Goal: Task Accomplishment & Management: Manage account settings

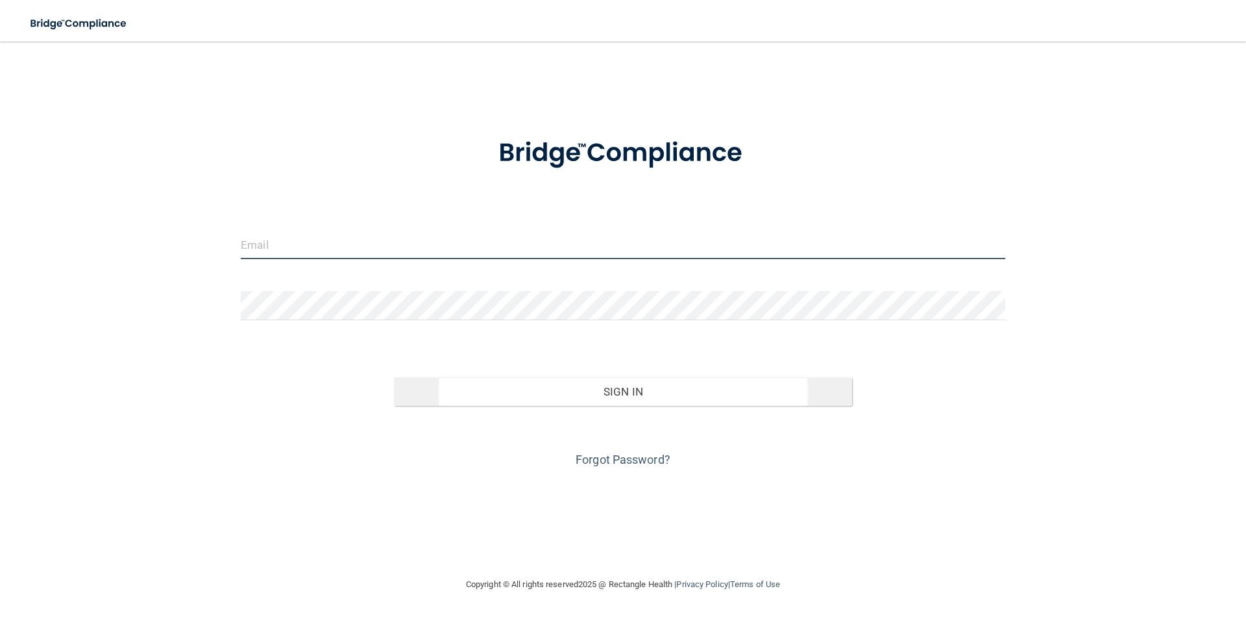
type input "[PERSON_NAME][EMAIL_ADDRESS][DOMAIN_NAME]"
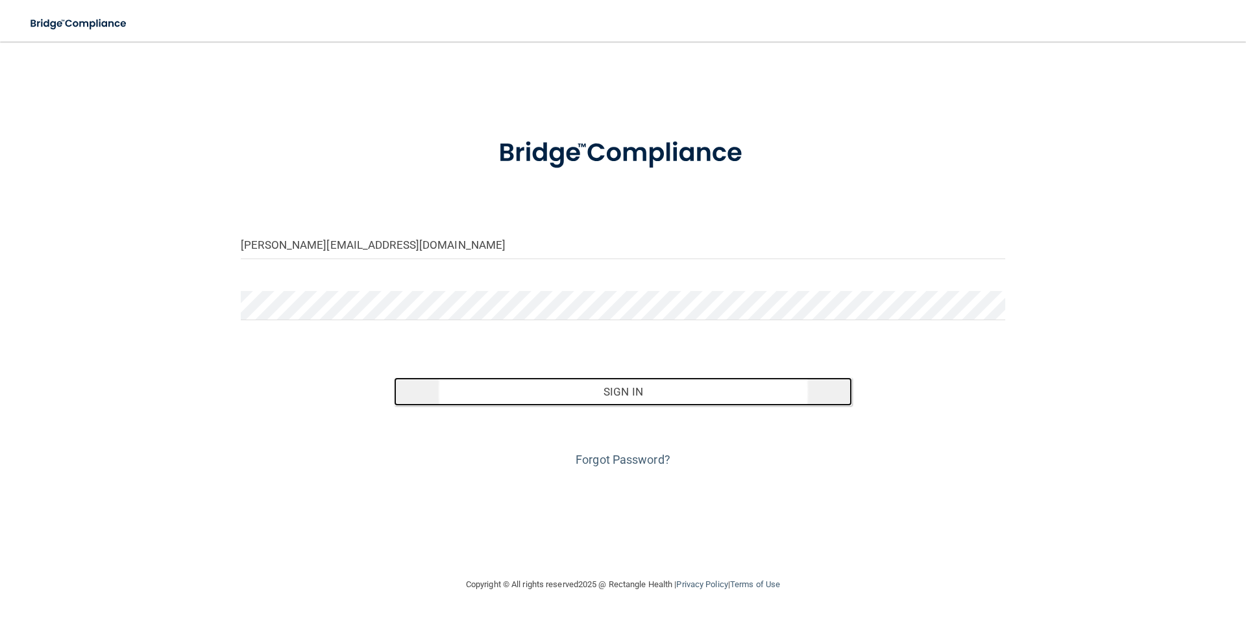
click at [645, 402] on button "Sign In" at bounding box center [623, 391] width 459 height 29
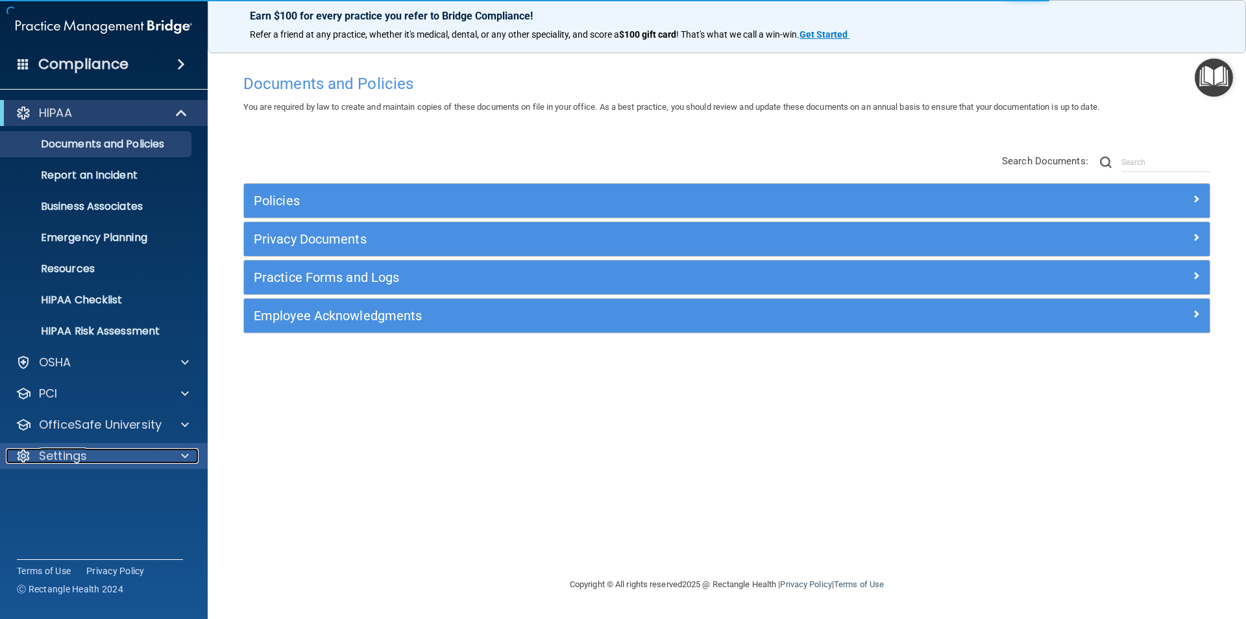
click at [116, 448] on div "Settings" at bounding box center [86, 456] width 161 height 16
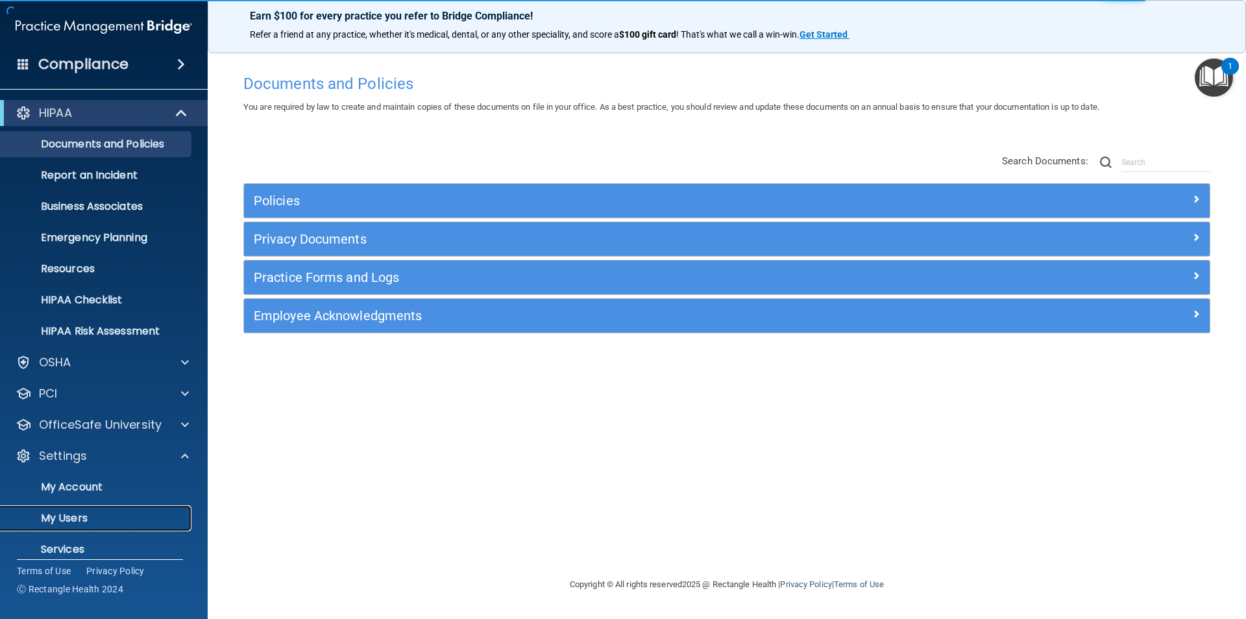
click at [121, 512] on p "My Users" at bounding box center [96, 518] width 177 height 13
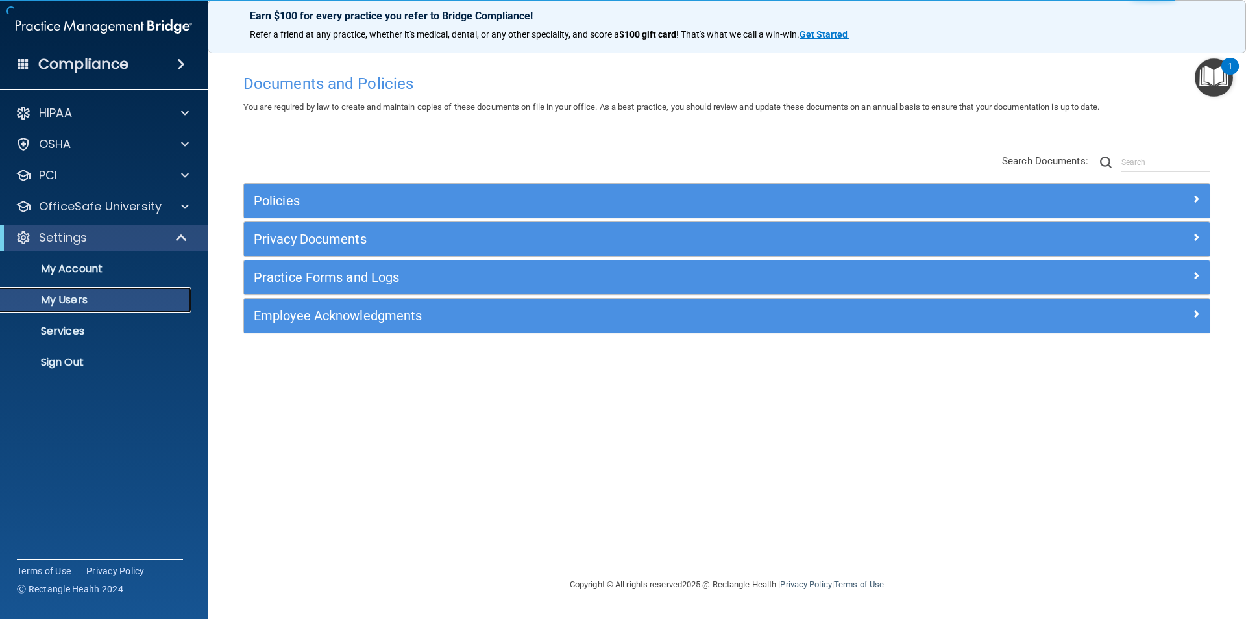
select select "20"
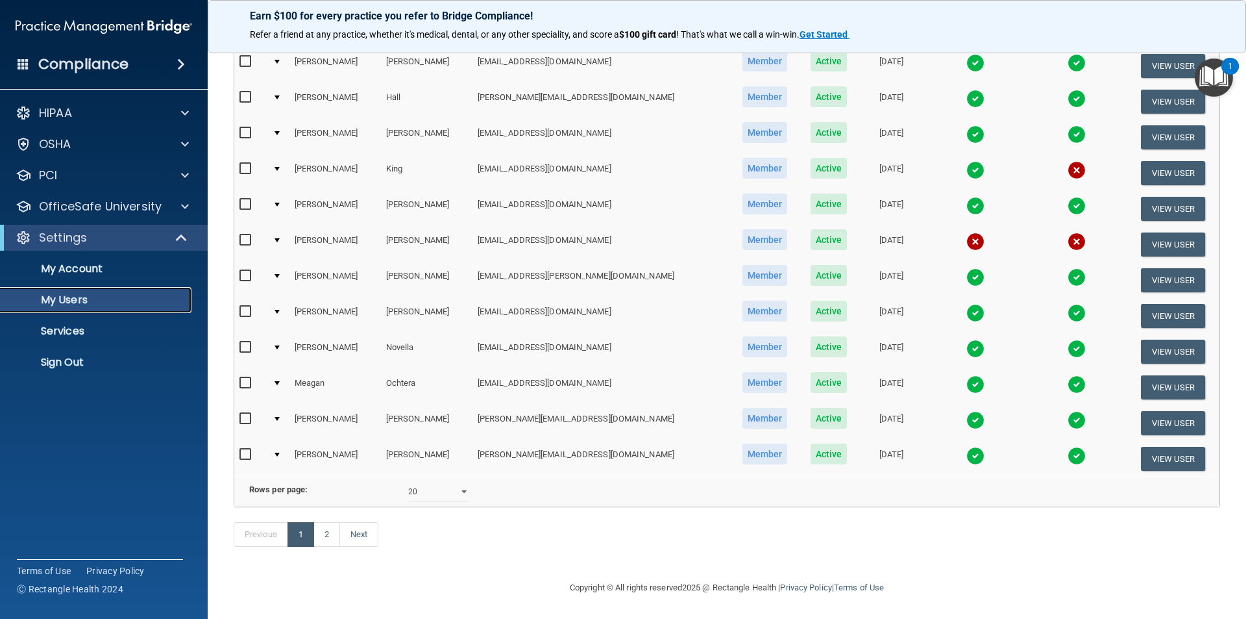
scroll to position [456, 0]
click at [353, 536] on link "Next" at bounding box center [358, 534] width 39 height 25
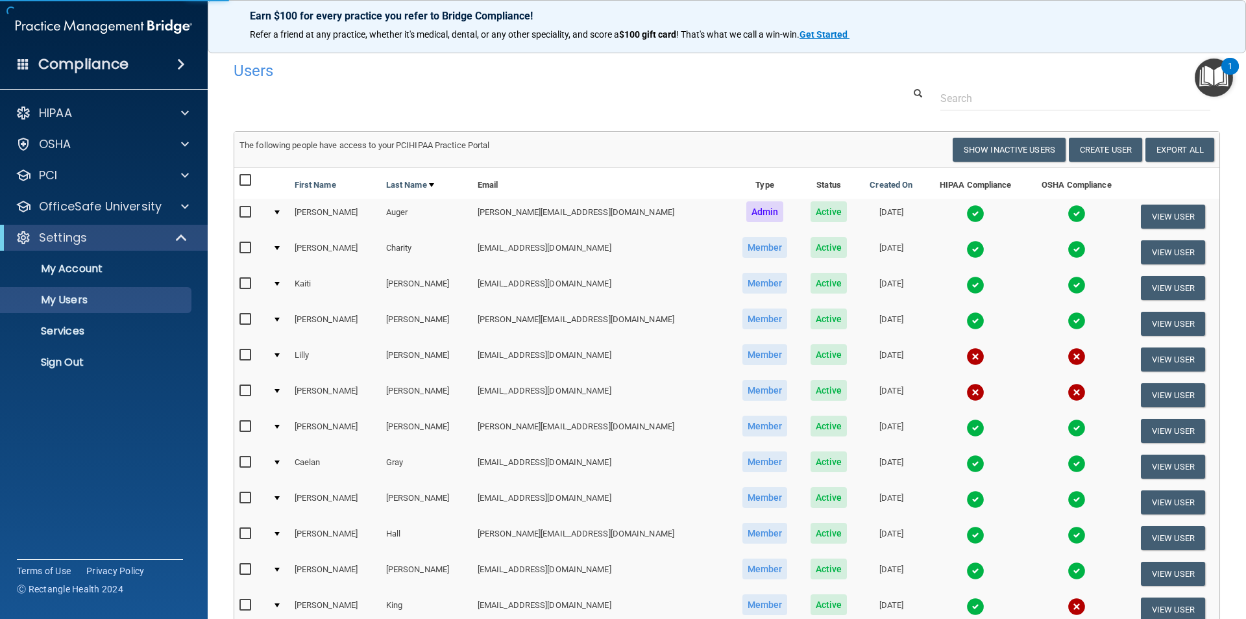
select select "20"
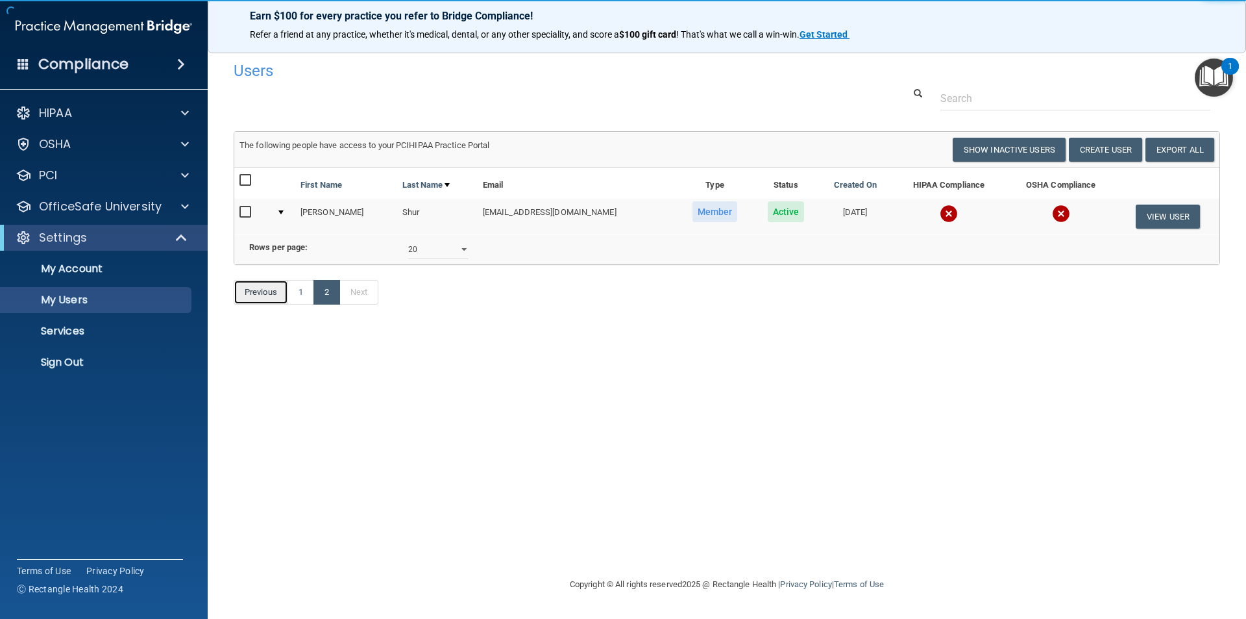
click at [266, 304] on link "Previous" at bounding box center [261, 292] width 55 height 25
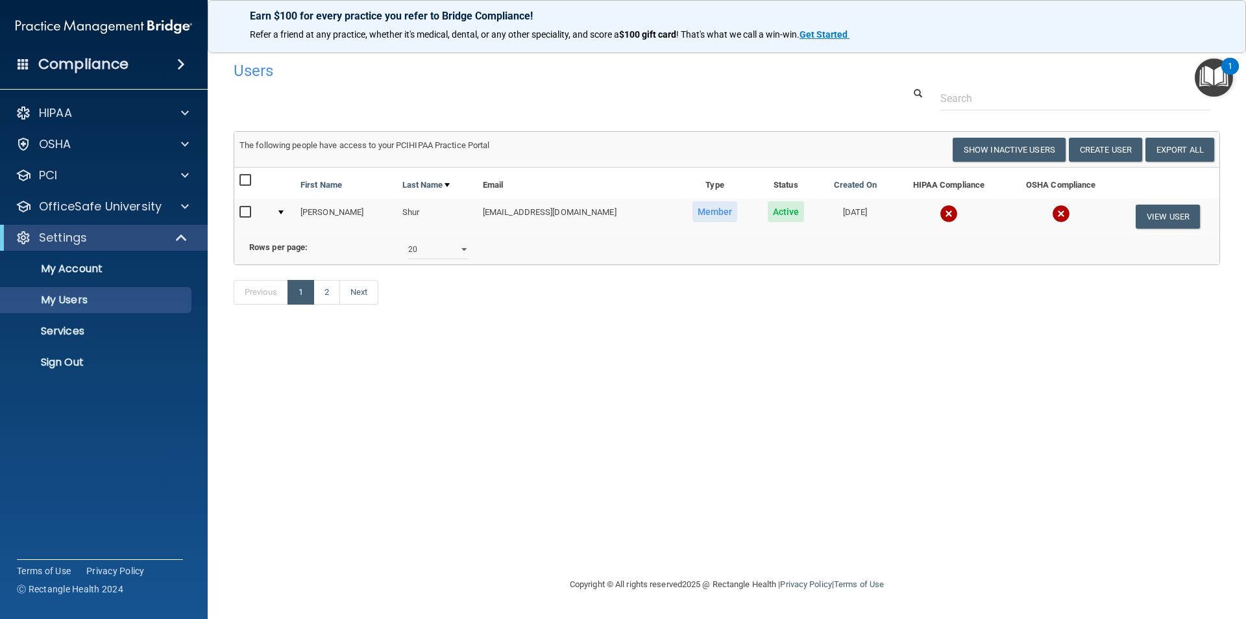
select select "20"
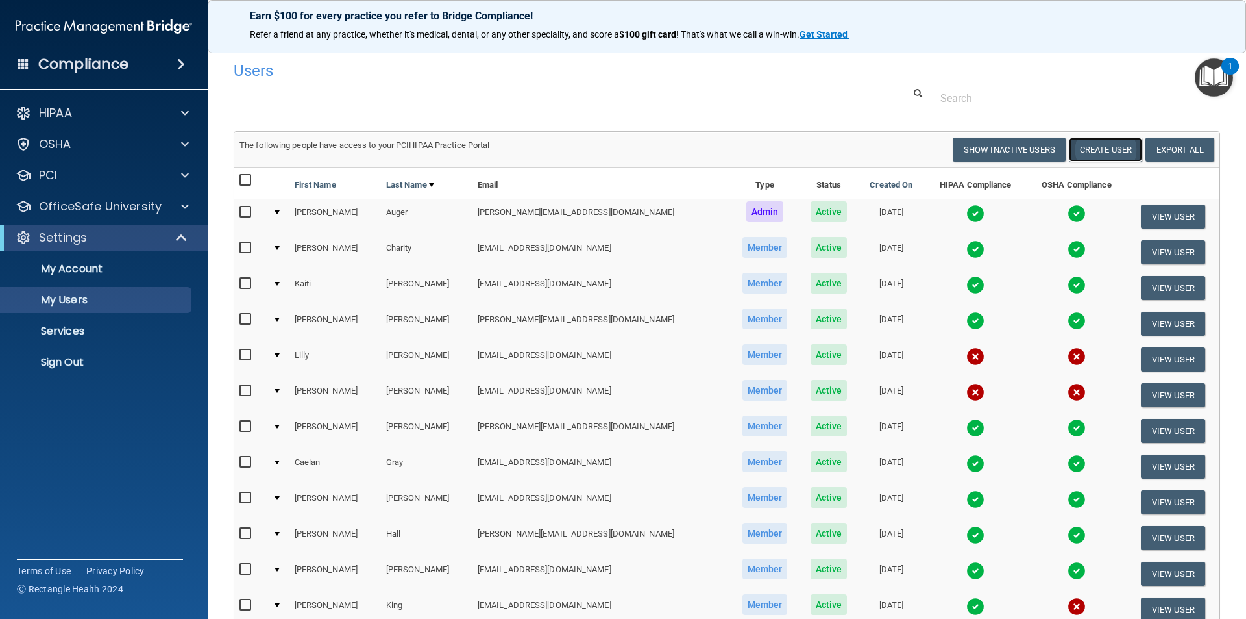
click at [1089, 151] on button "Create User" at bounding box center [1105, 150] width 73 height 24
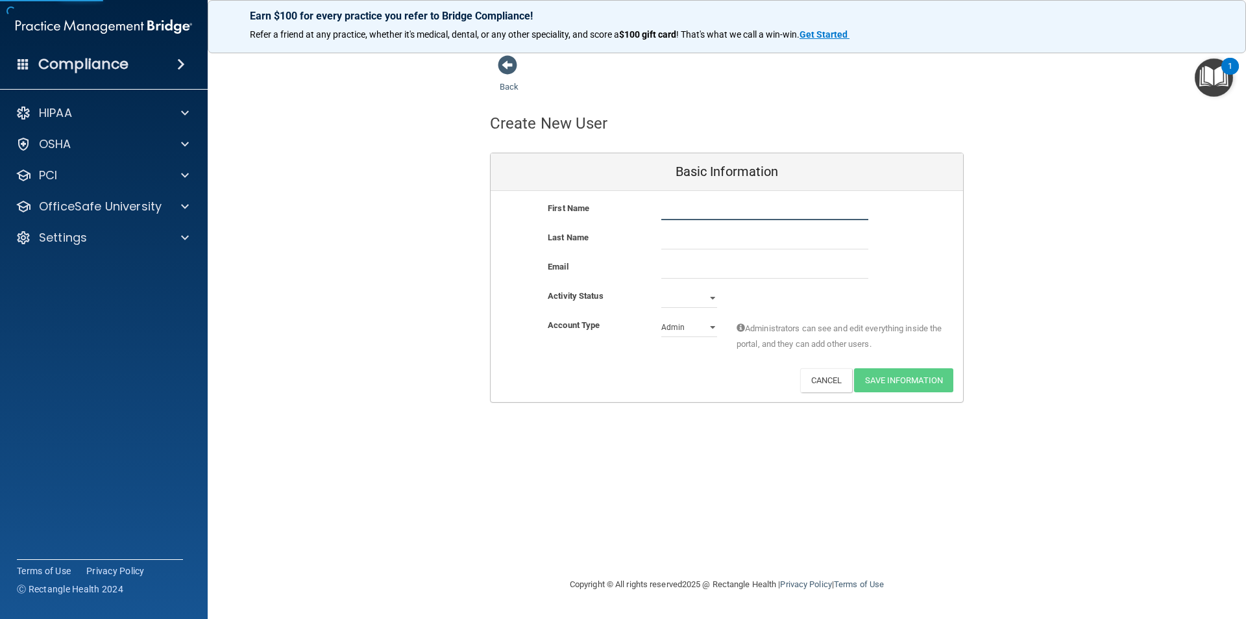
click at [702, 214] on input "text" at bounding box center [764, 210] width 207 height 19
type input "E"
type input "[PERSON_NAME]"
click at [713, 300] on select "Active Inactive" at bounding box center [689, 297] width 56 height 19
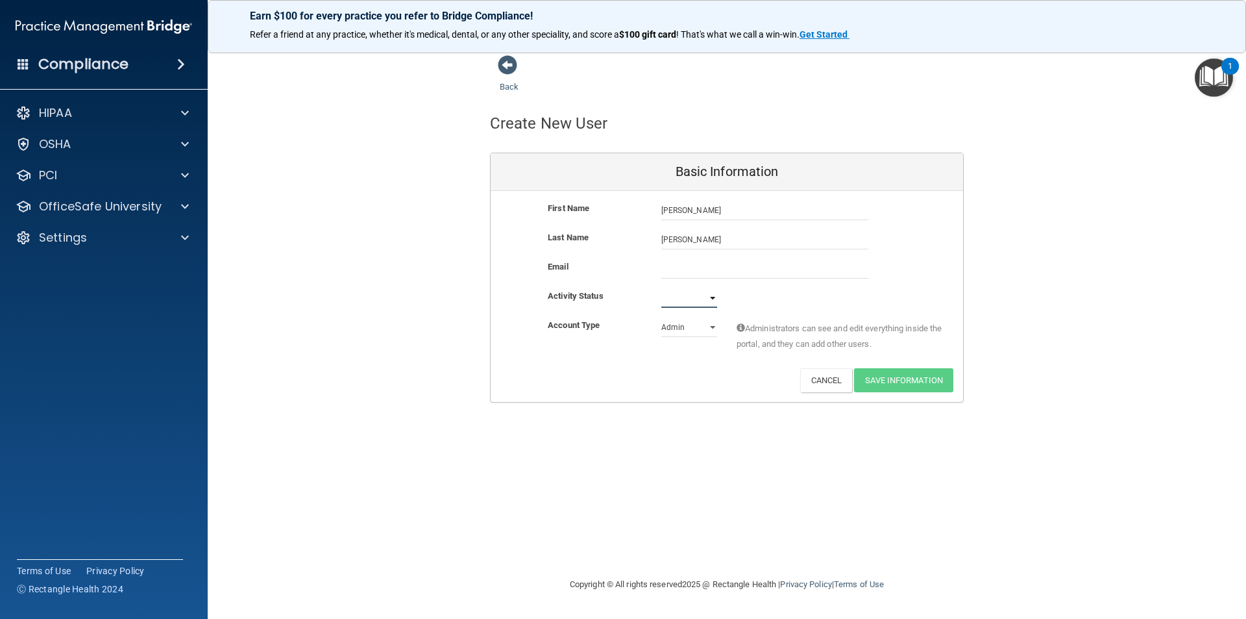
select select "active"
click at [661, 288] on select "Active Inactive" at bounding box center [689, 297] width 56 height 19
click at [706, 330] on select "Admin Member" at bounding box center [689, 326] width 56 height 19
select select "practice_member"
click at [661, 317] on select "Admin Member" at bounding box center [689, 326] width 56 height 19
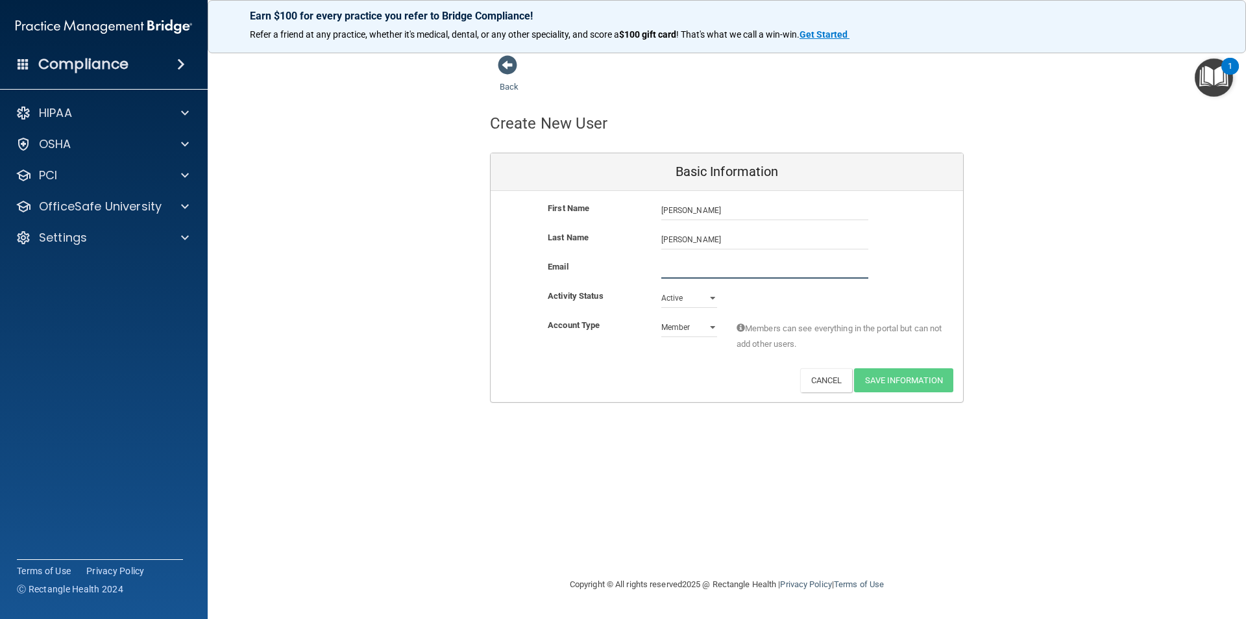
click at [695, 273] on input "email" at bounding box center [764, 268] width 207 height 19
paste input "[EMAIL_ADDRESS][DOMAIN_NAME]"
type input "[EMAIL_ADDRESS][DOMAIN_NAME]"
click at [888, 384] on button "Save Information" at bounding box center [903, 380] width 99 height 24
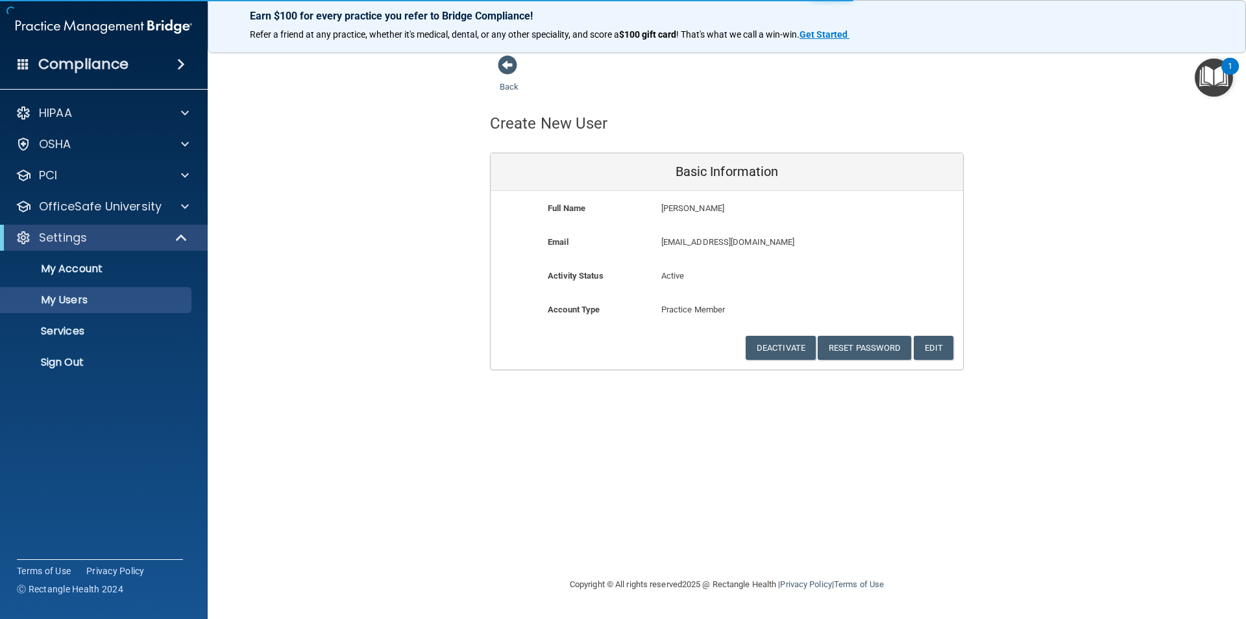
select select "20"
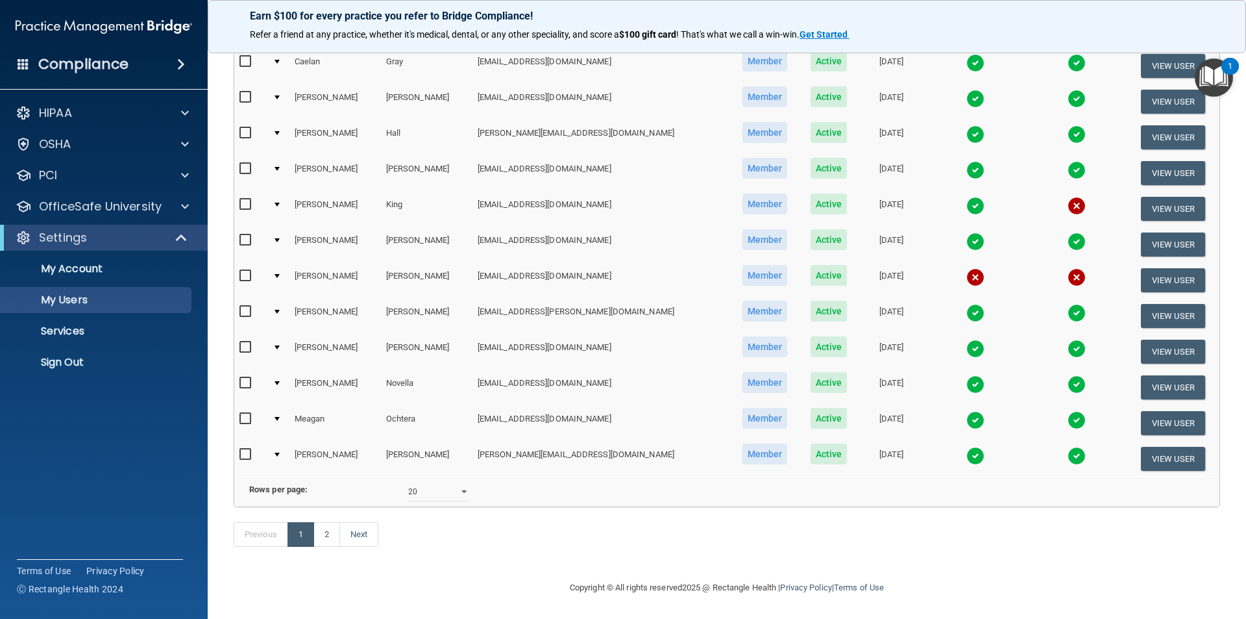
scroll to position [506, 0]
click at [328, 529] on link "2" at bounding box center [327, 534] width 27 height 25
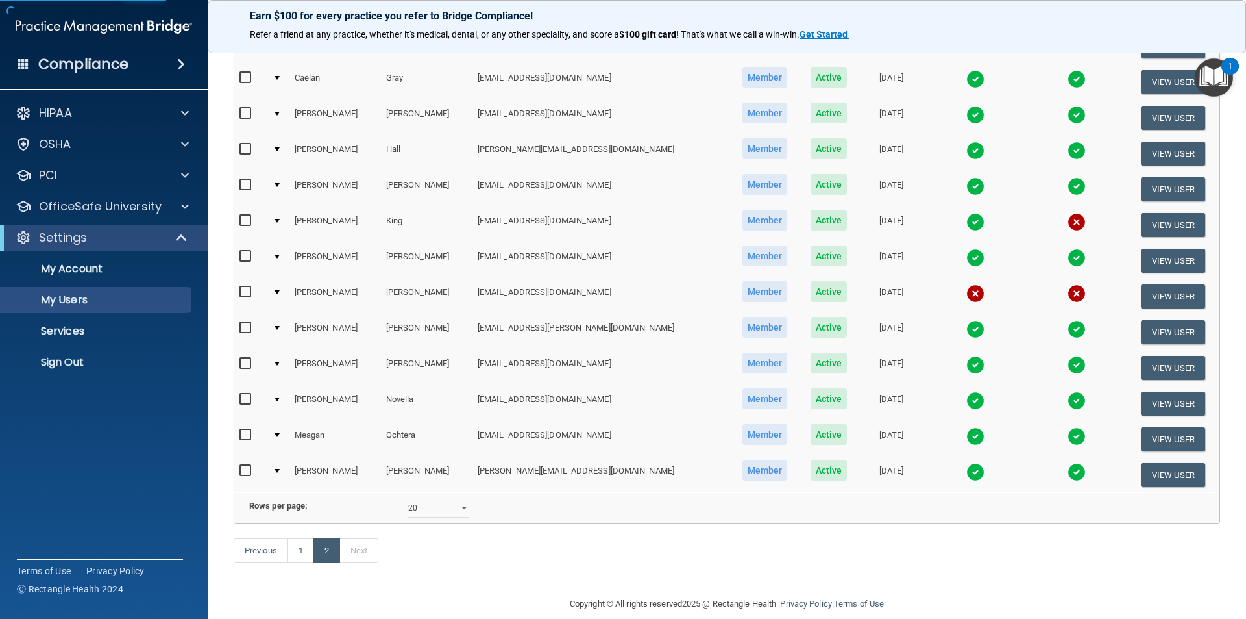
select select "20"
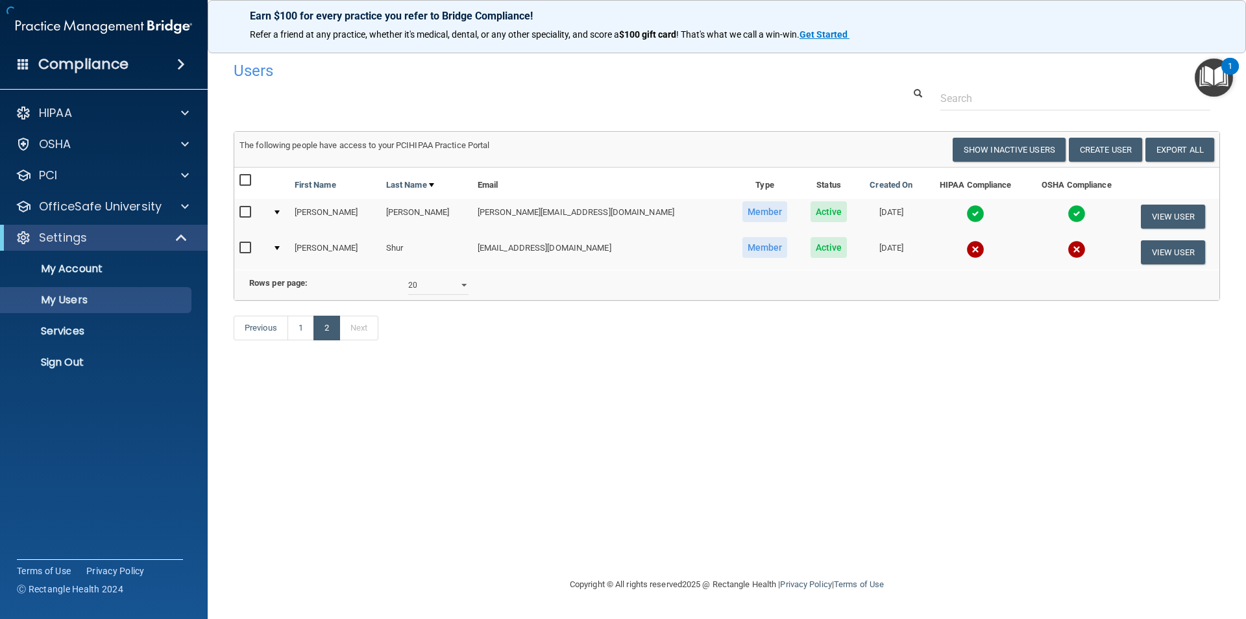
scroll to position [0, 0]
click at [294, 340] on link "1" at bounding box center [301, 327] width 27 height 25
select select "20"
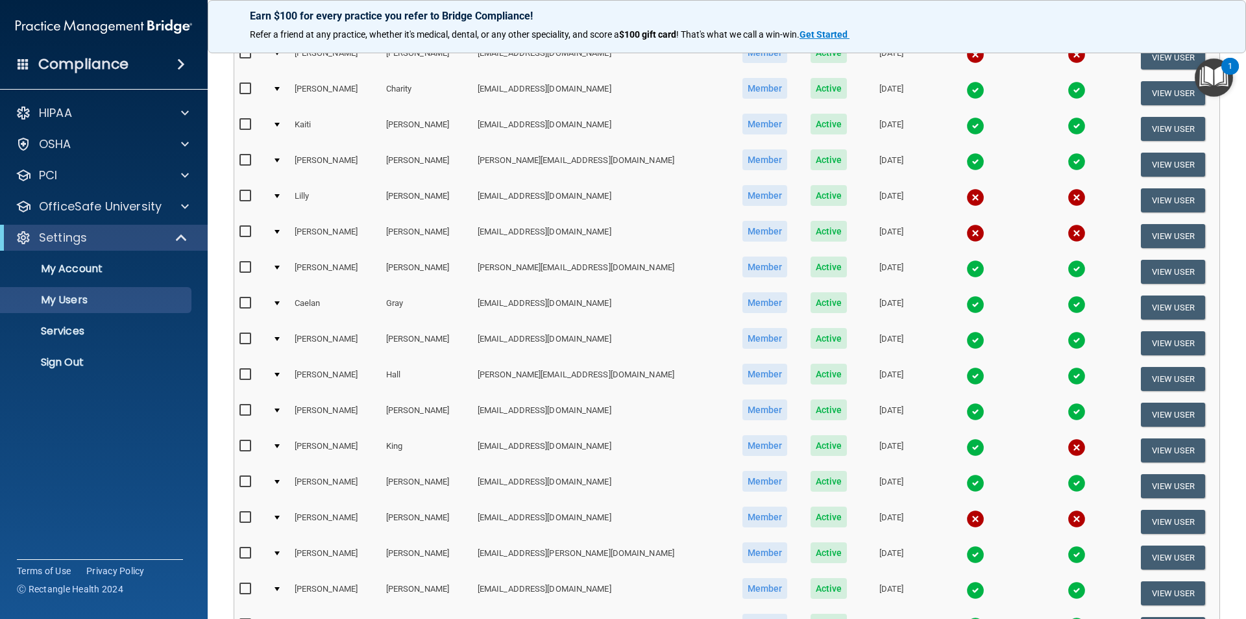
scroll to position [130, 0]
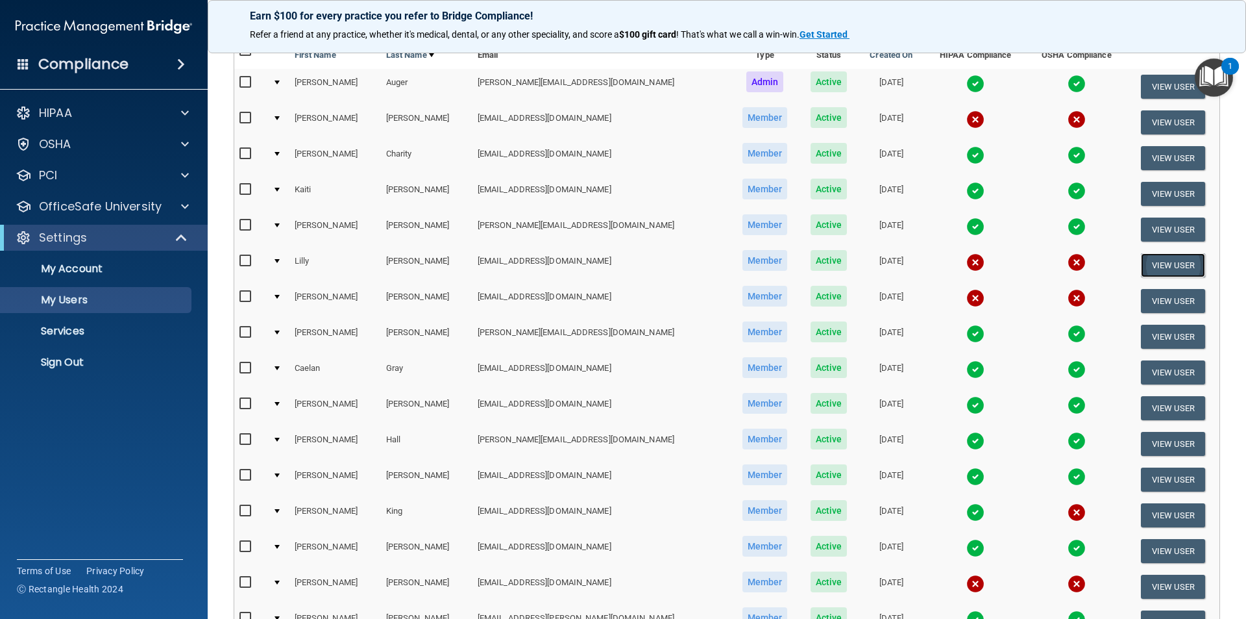
click at [1153, 259] on button "View User" at bounding box center [1173, 265] width 64 height 24
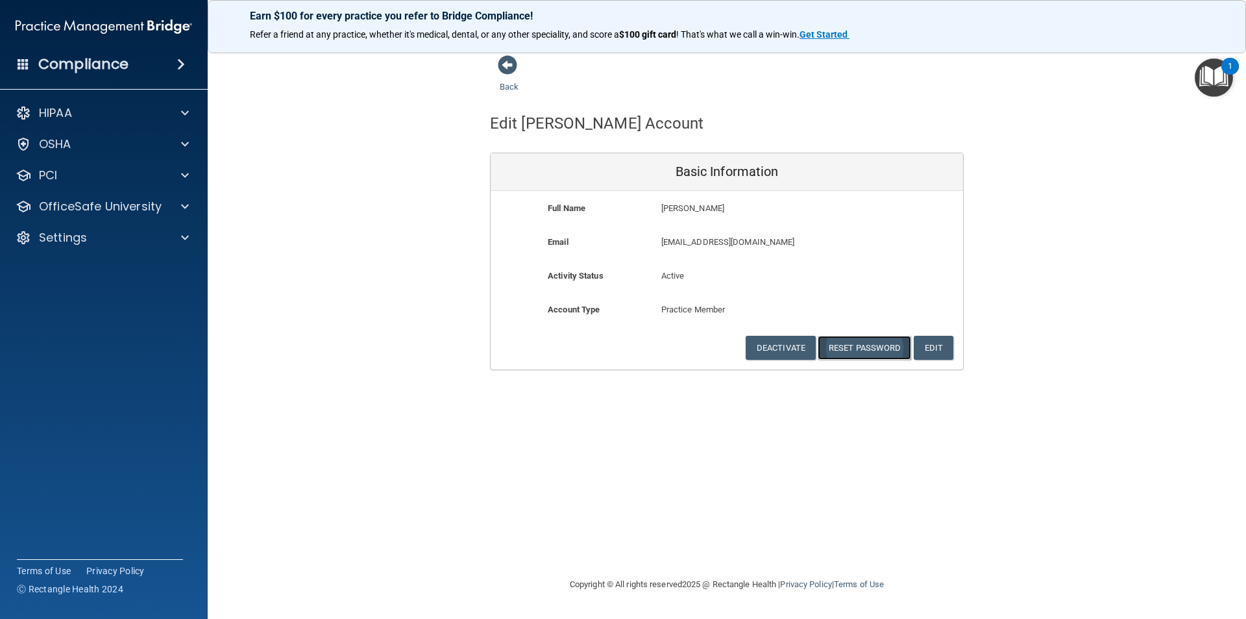
click at [872, 351] on button "Reset Password" at bounding box center [864, 348] width 93 height 24
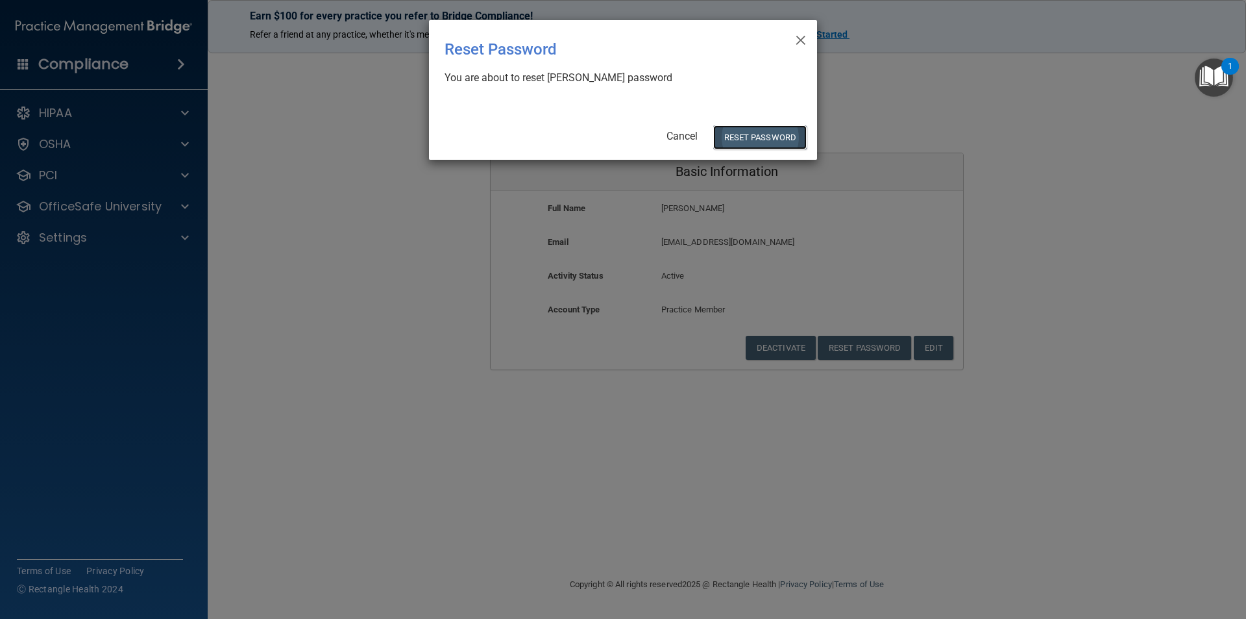
click at [752, 134] on button "Reset Password" at bounding box center [759, 137] width 93 height 24
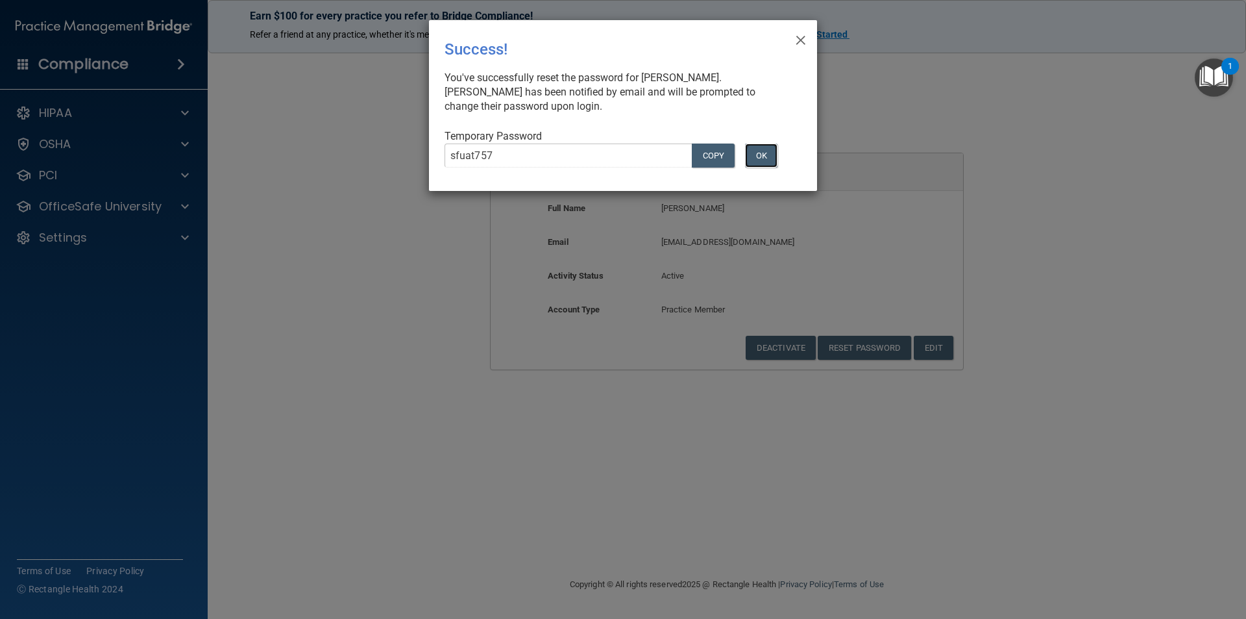
click at [759, 156] on button "OK" at bounding box center [761, 155] width 32 height 24
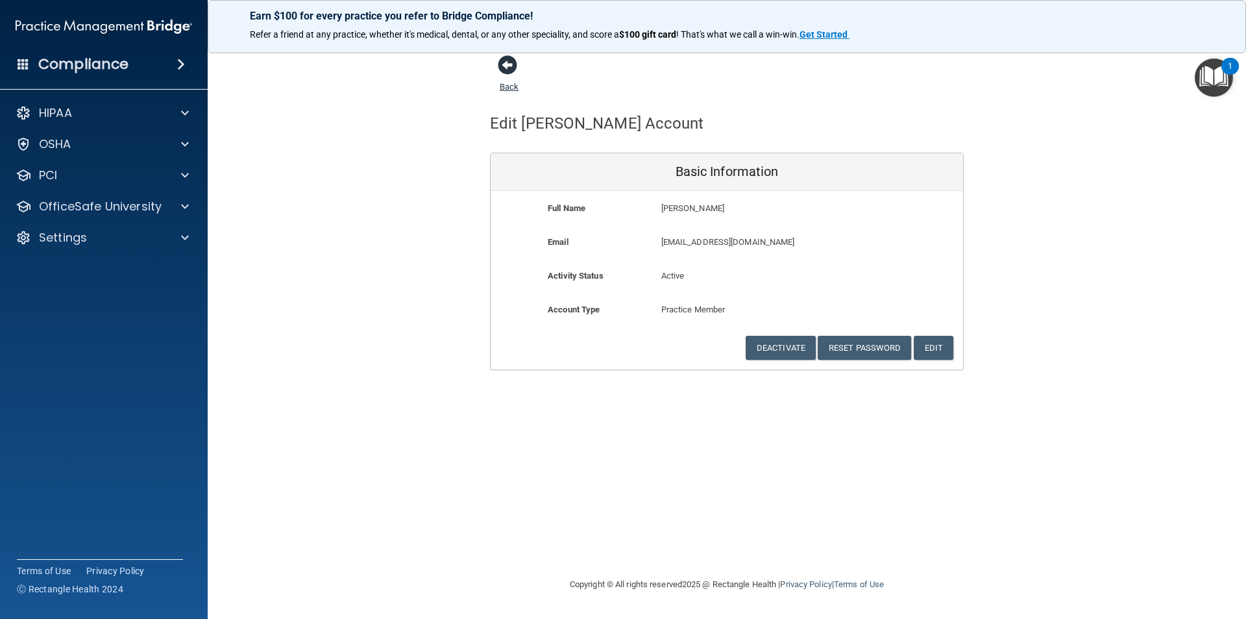
click at [504, 69] on span at bounding box center [507, 64] width 19 height 19
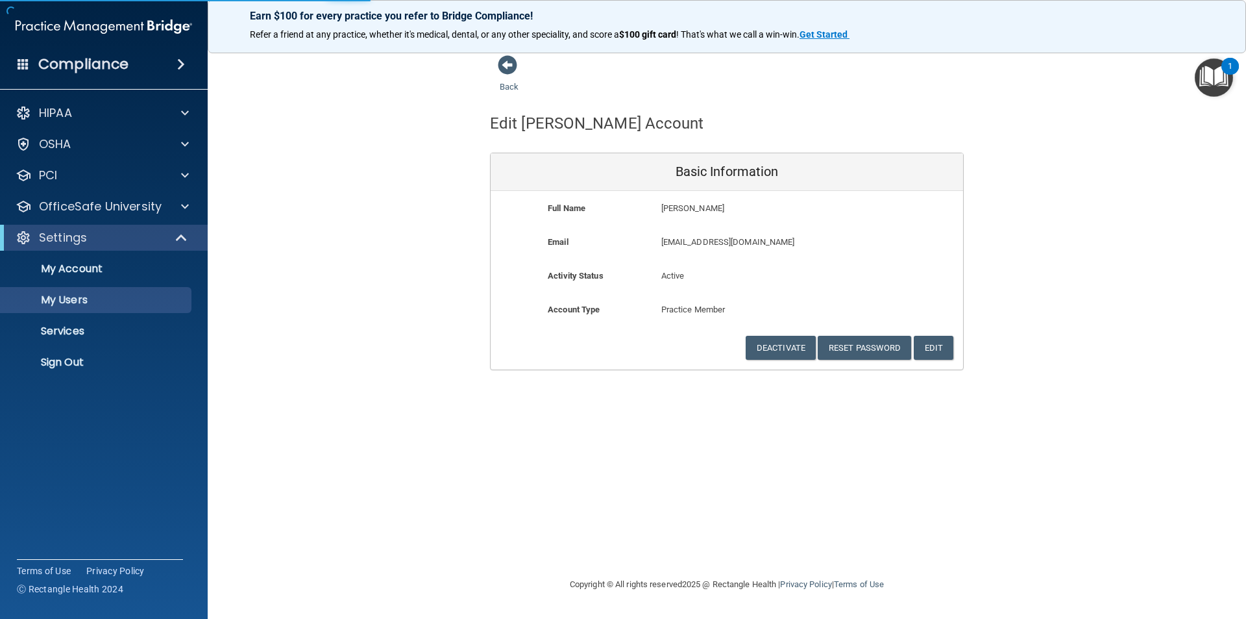
select select "20"
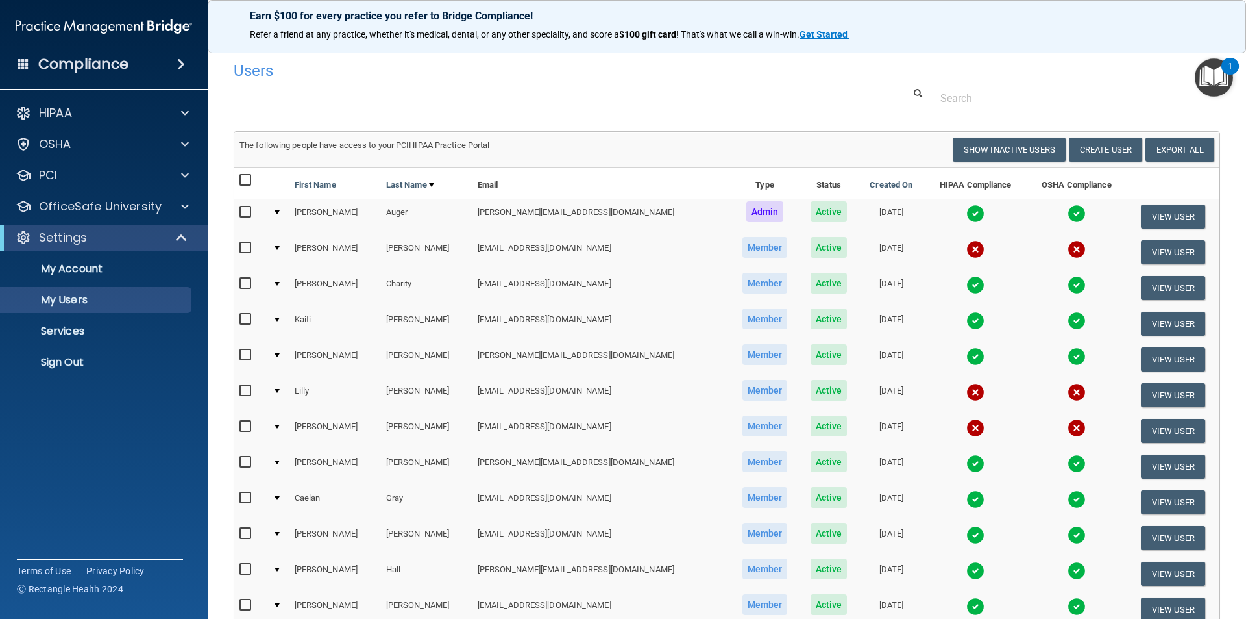
click at [96, 64] on h4 "Compliance" at bounding box center [83, 64] width 90 height 18
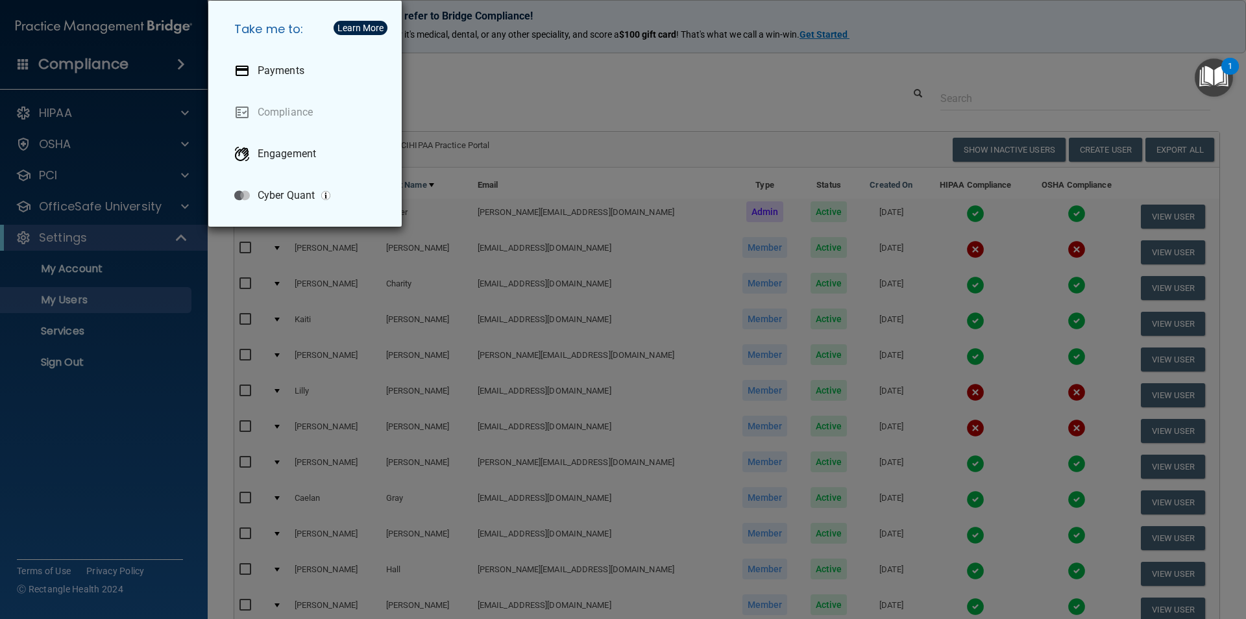
click at [94, 34] on div "Take me to: Payments Compliance Engagement Cyber Quant" at bounding box center [623, 309] width 1246 height 619
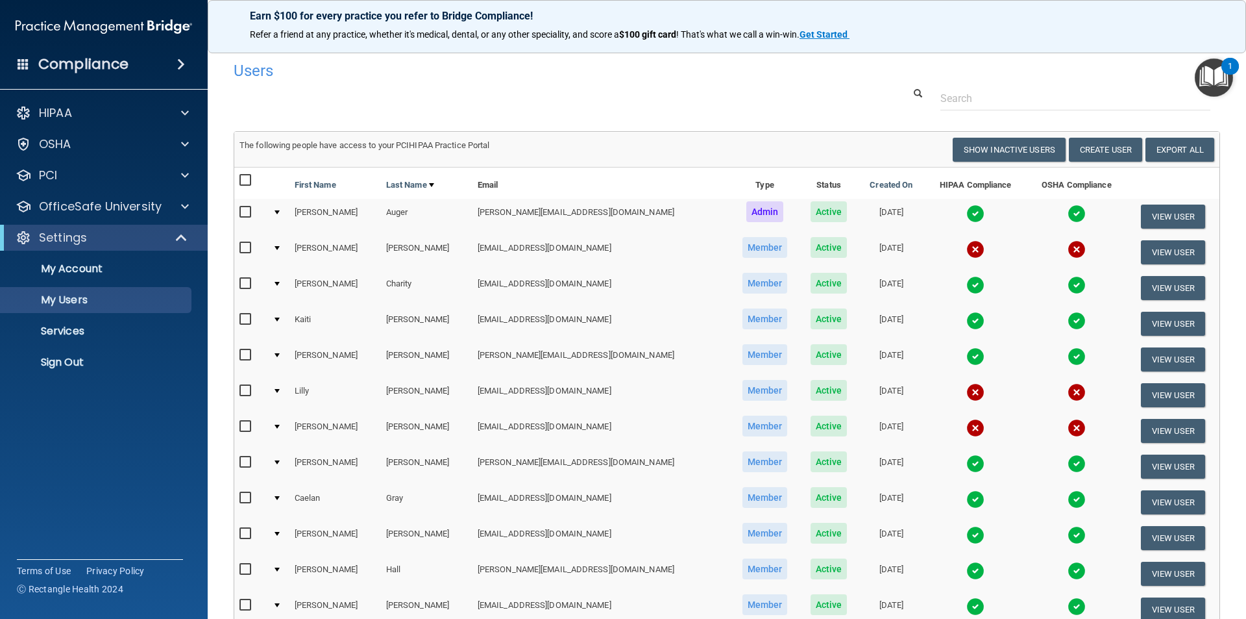
click at [94, 28] on img at bounding box center [104, 27] width 177 height 26
click at [121, 64] on h4 "Compliance" at bounding box center [83, 64] width 90 height 18
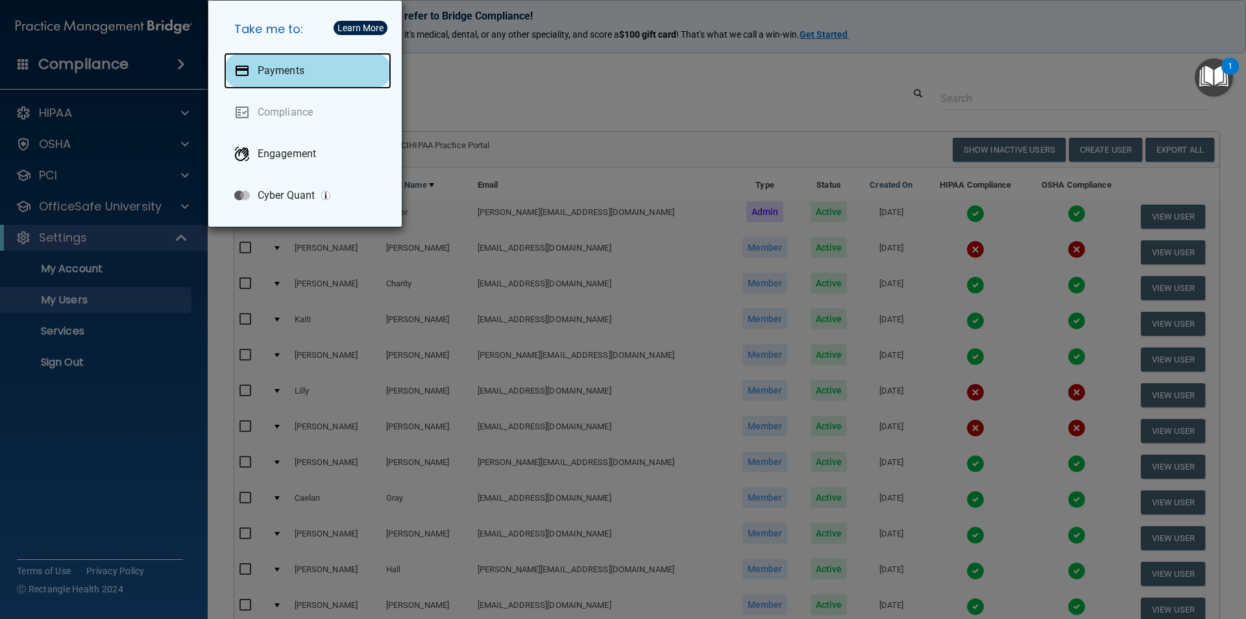
click at [238, 81] on div "Payments" at bounding box center [307, 71] width 167 height 36
click at [519, 101] on div "Take me to: Payments Compliance Engagement Cyber Quant" at bounding box center [623, 309] width 1246 height 619
